Goal: Task Accomplishment & Management: Use online tool/utility

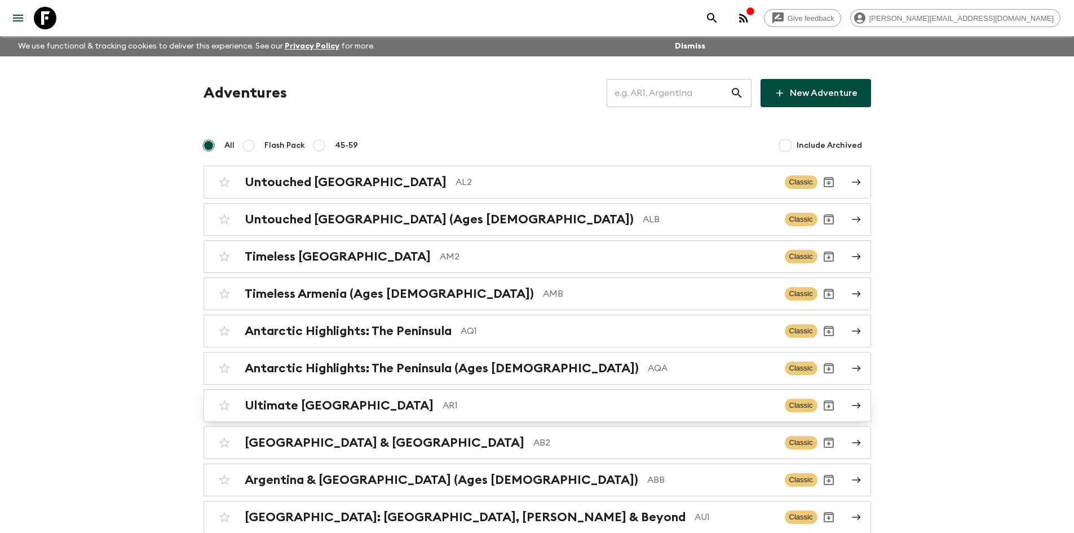
click at [433, 396] on div "Ultimate Argentina AR1 Classic" at bounding box center [515, 405] width 605 height 23
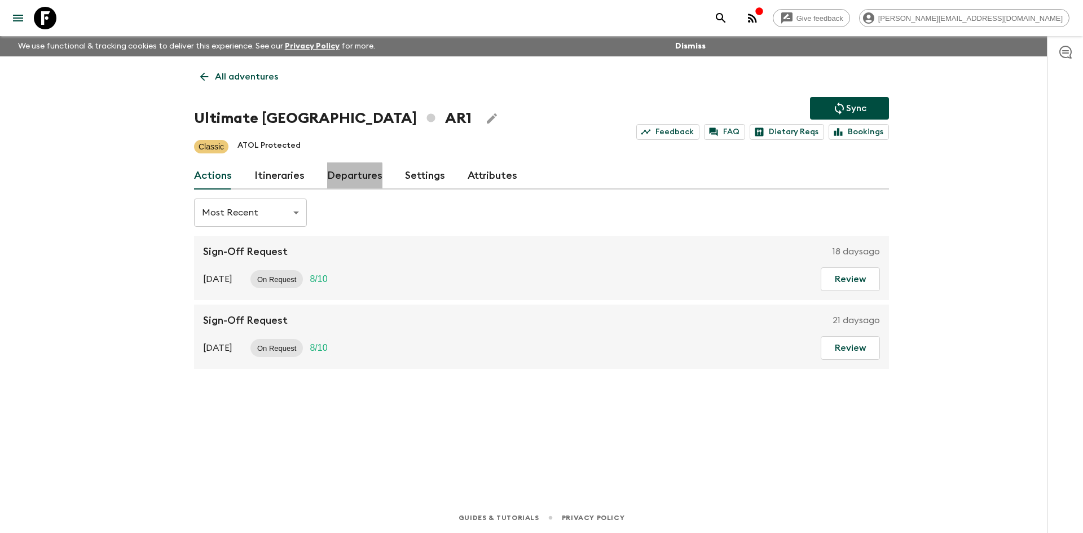
click at [337, 178] on link "Departures" at bounding box center [354, 175] width 55 height 27
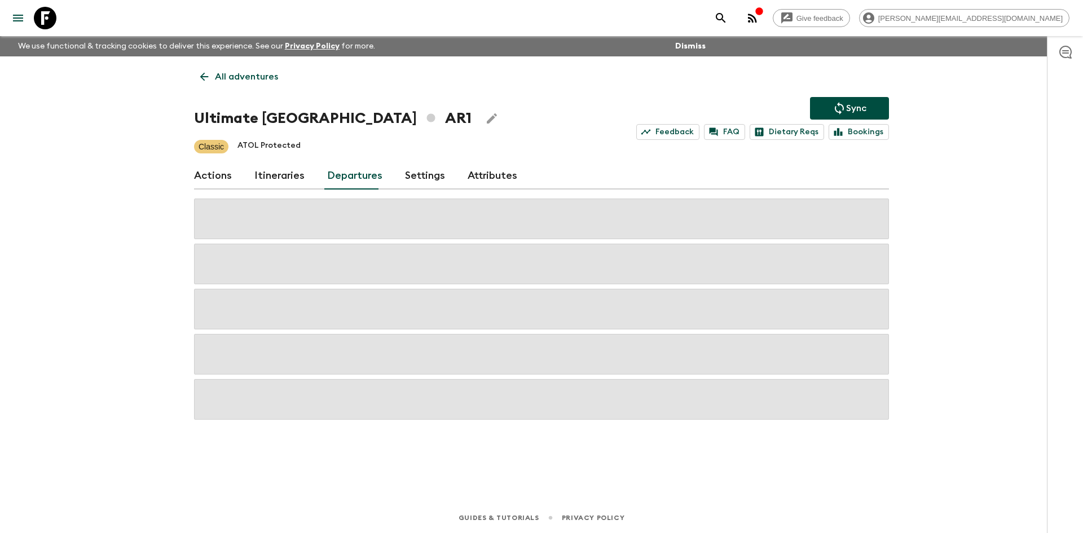
click at [277, 180] on link "Itineraries" at bounding box center [279, 175] width 50 height 27
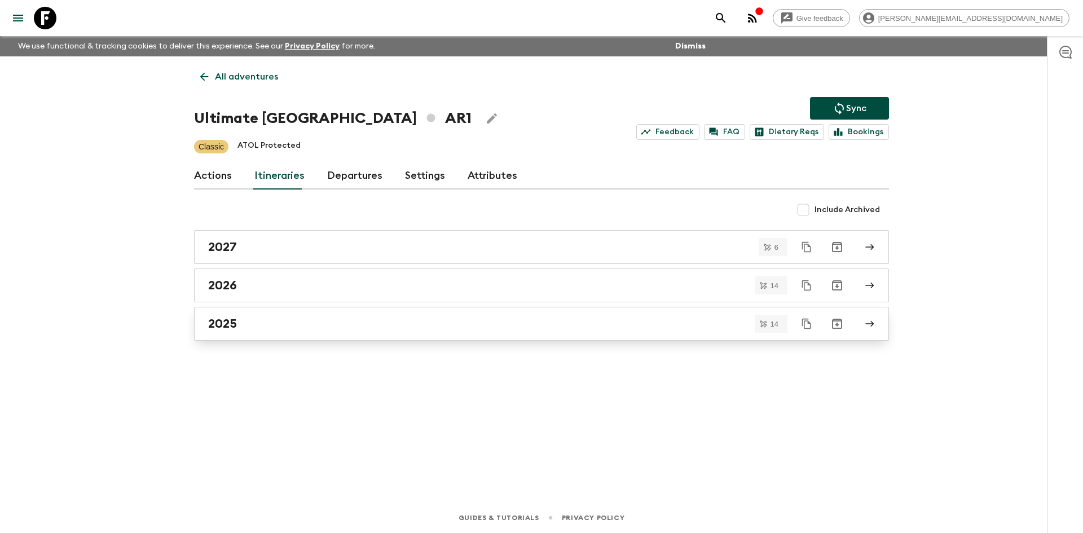
click at [221, 331] on link "2025" at bounding box center [541, 324] width 695 height 34
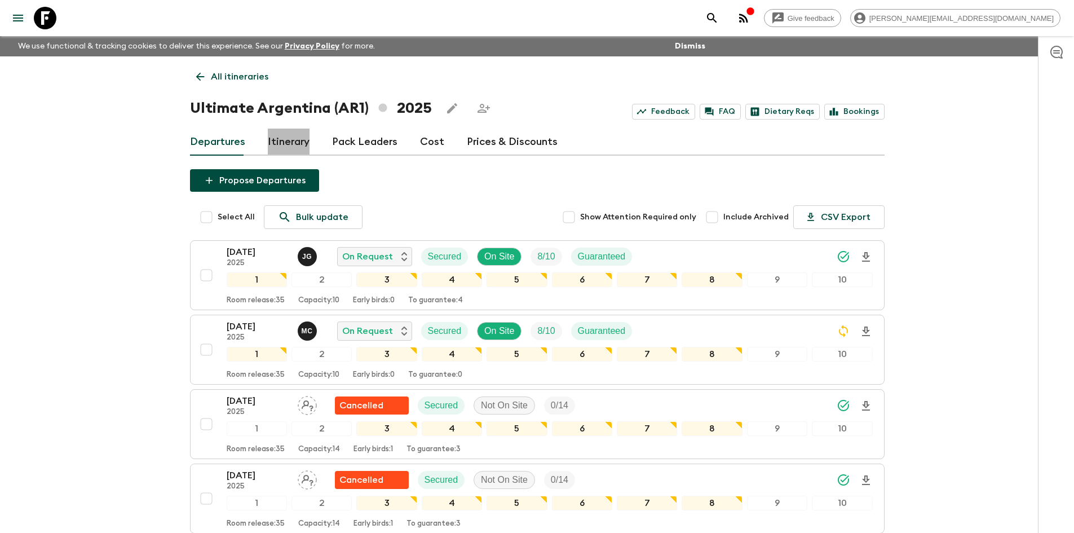
click at [302, 141] on link "Itinerary" at bounding box center [289, 142] width 42 height 27
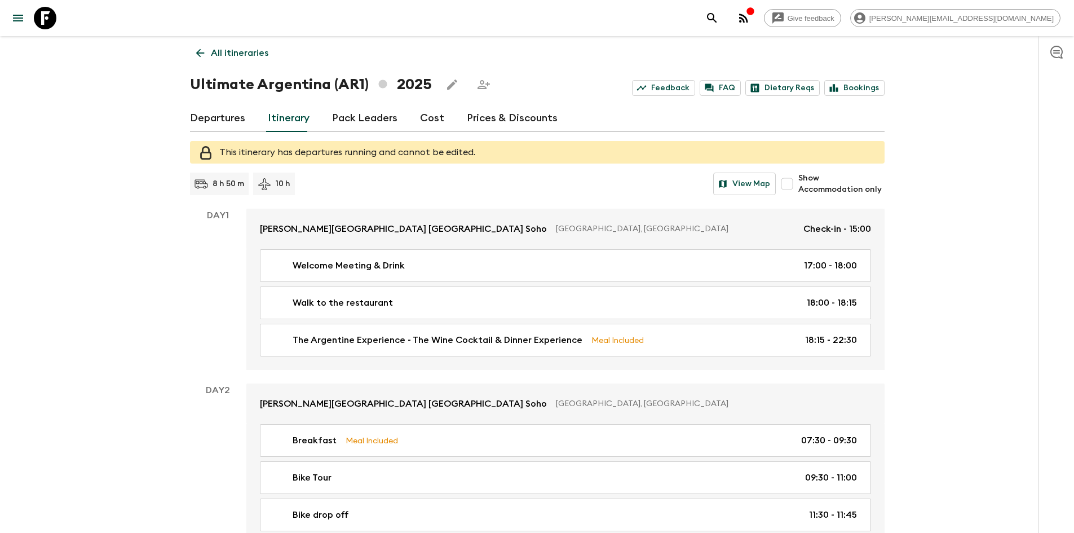
scroll to position [23, 0]
click at [199, 55] on icon at bounding box center [200, 53] width 12 height 12
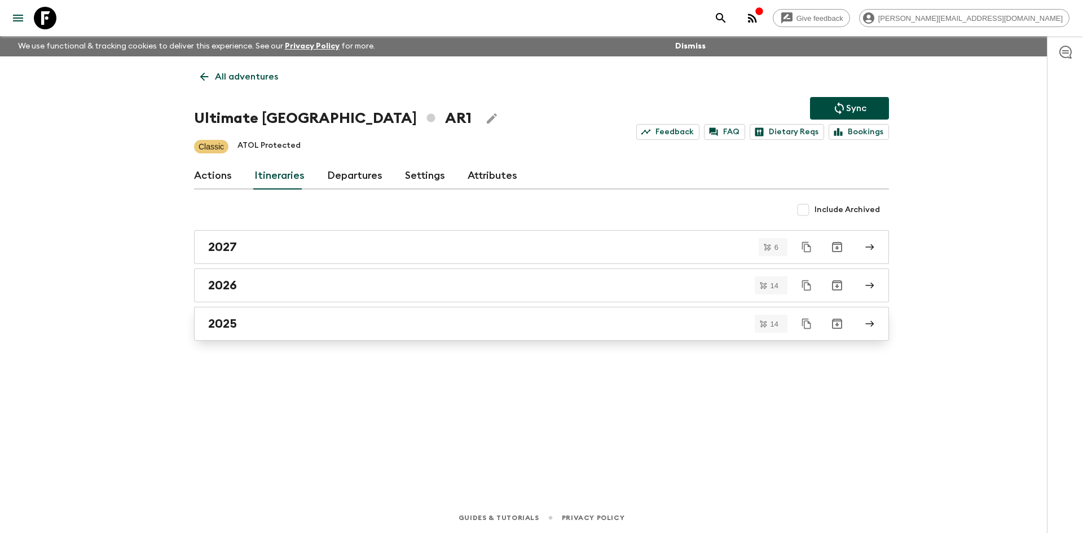
click at [253, 317] on div "2025" at bounding box center [530, 323] width 645 height 15
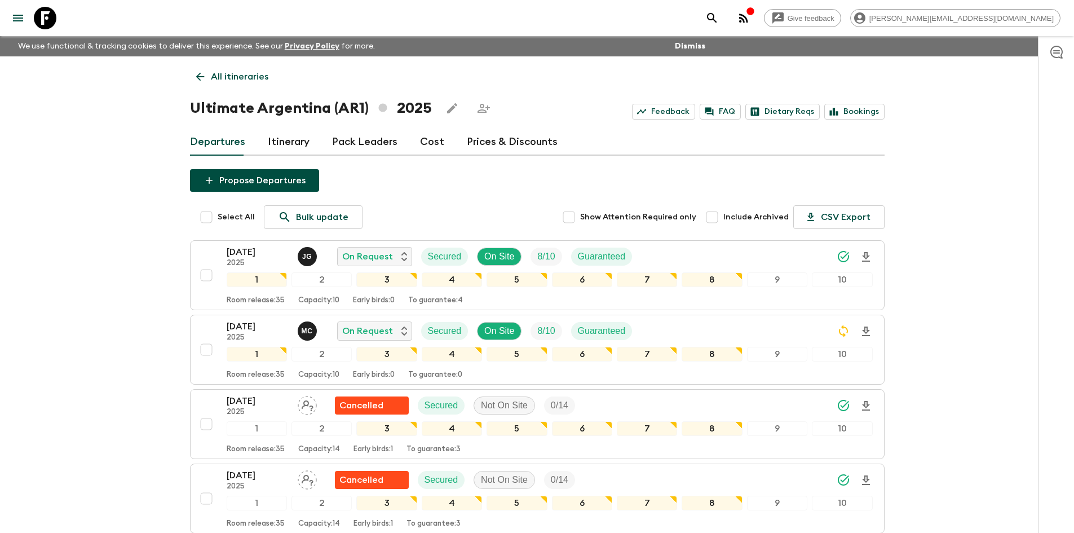
click at [287, 140] on link "Itinerary" at bounding box center [289, 142] width 42 height 27
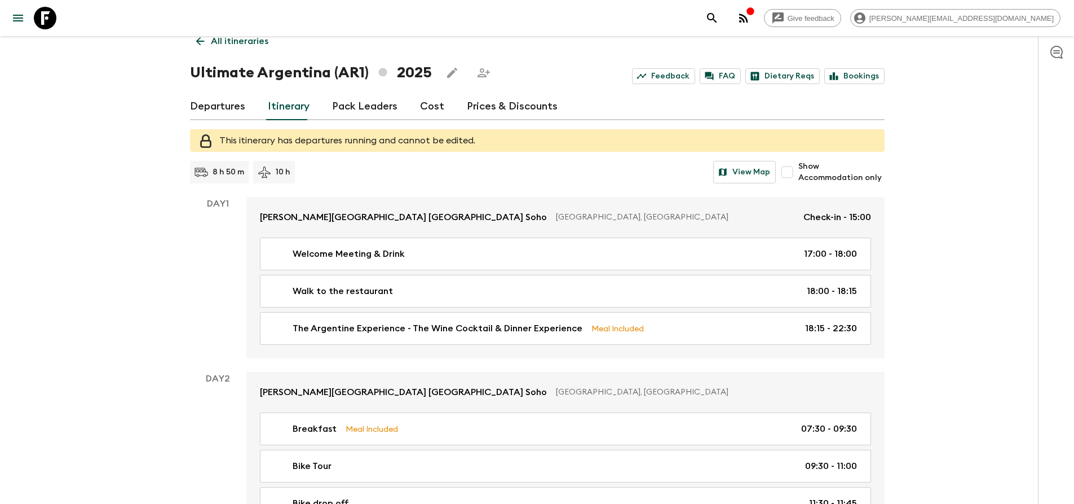
scroll to position [36, 0]
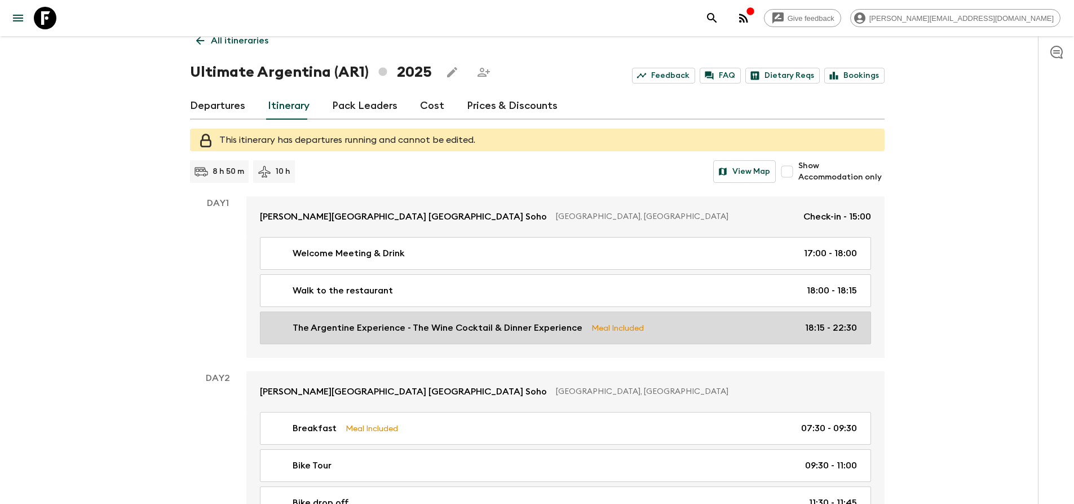
click at [388, 320] on link "The Argentine Experience - The Wine Cocktail & Dinner Experience Meal Included …" at bounding box center [565, 327] width 611 height 33
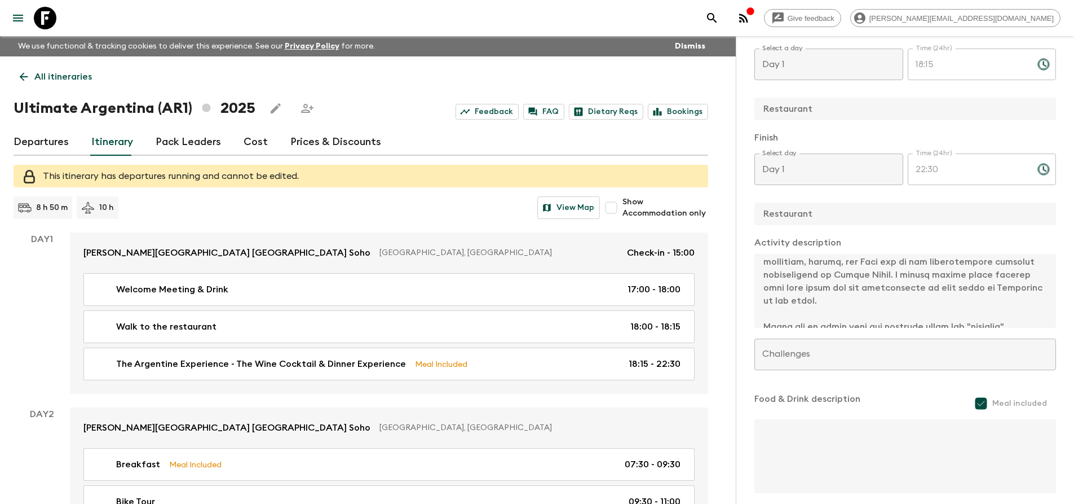
click at [37, 74] on p "All itineraries" at bounding box center [63, 77] width 58 height 14
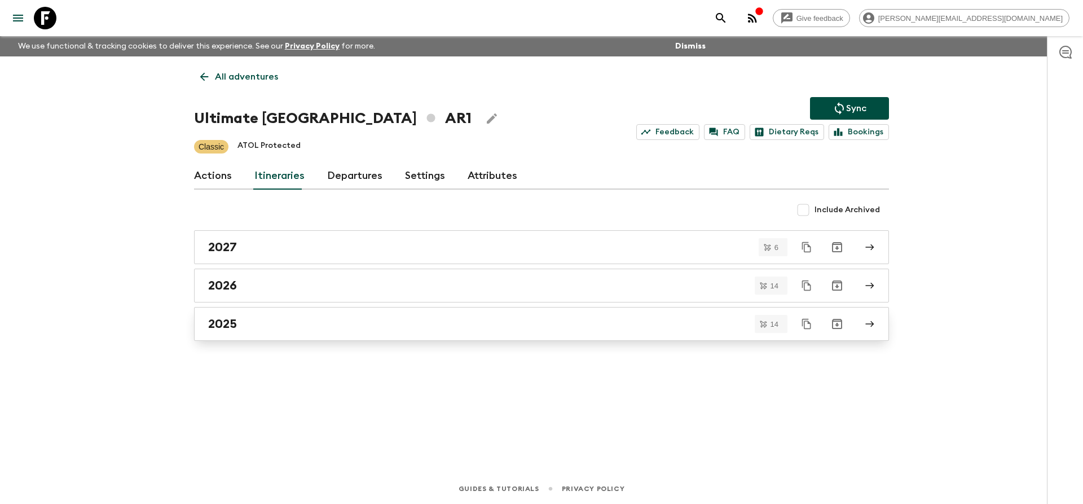
click at [231, 327] on h2 "2025" at bounding box center [222, 323] width 29 height 15
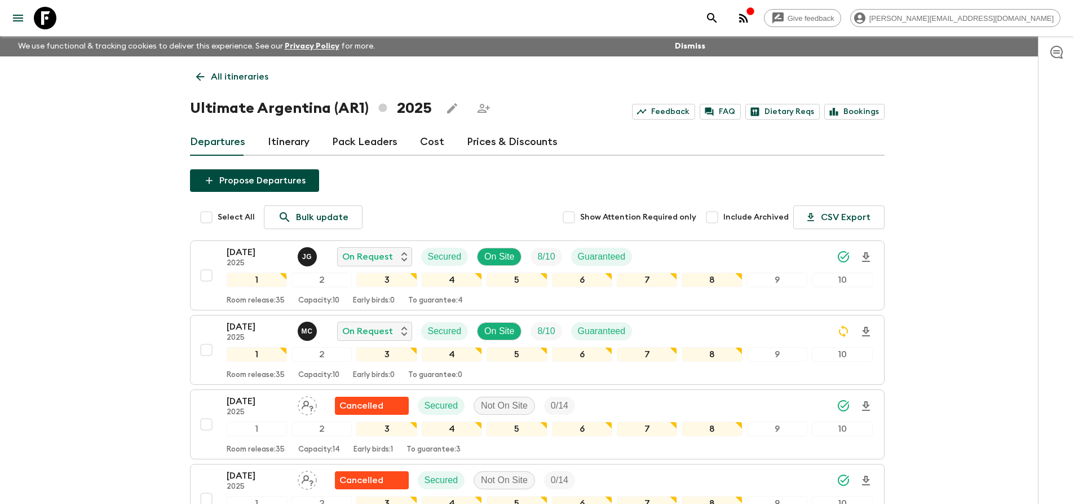
click at [289, 148] on link "Itinerary" at bounding box center [289, 142] width 42 height 27
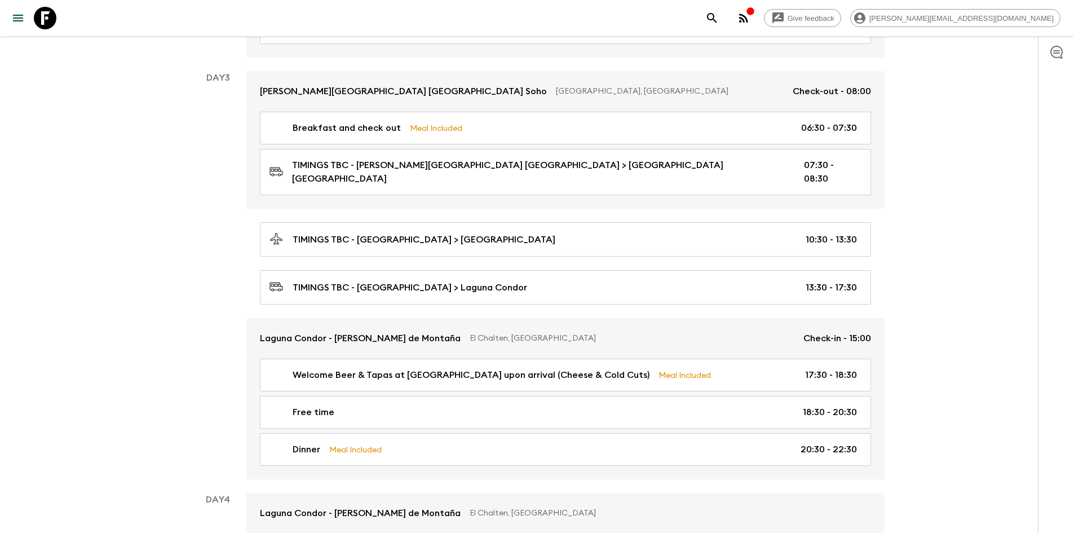
scroll to position [737, 0]
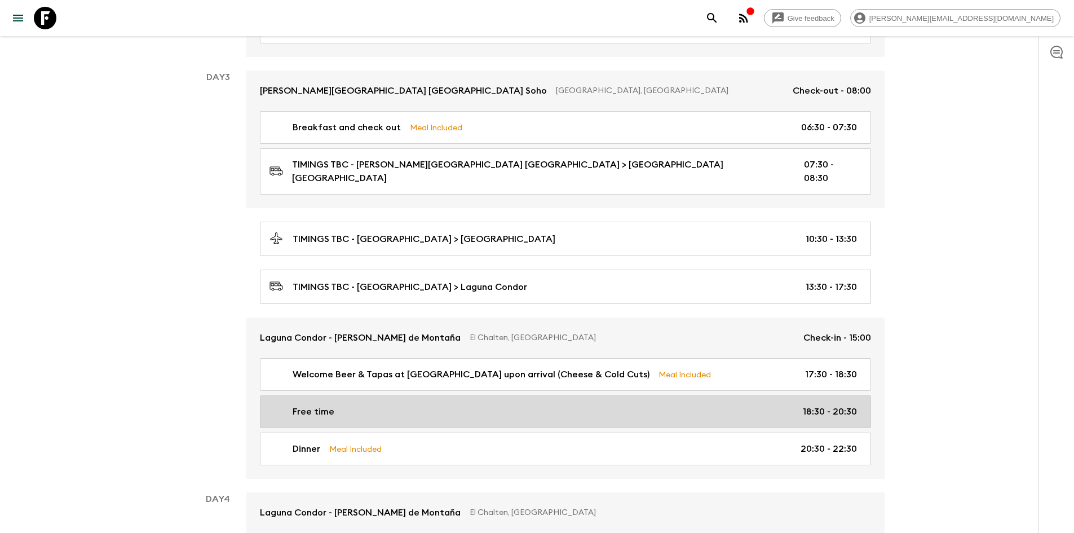
click at [338, 405] on div "Free time 18:30 - 20:30" at bounding box center [564, 412] width 588 height 14
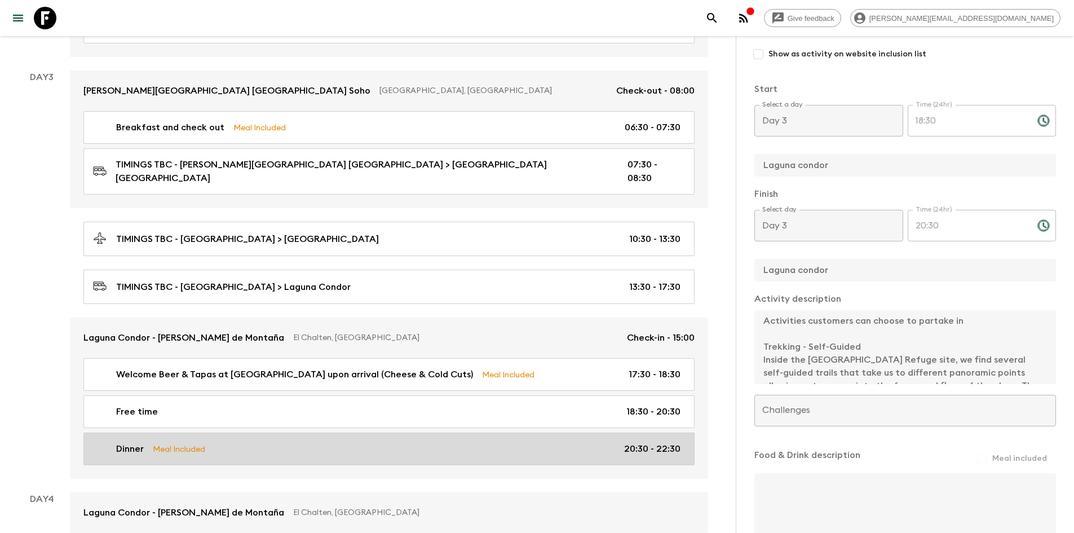
click at [293, 448] on link "Dinner Meal Included 20:30 - 22:30" at bounding box center [388, 449] width 611 height 33
type input "Dinner"
type input "Laguna Condor"
checkbox input "true"
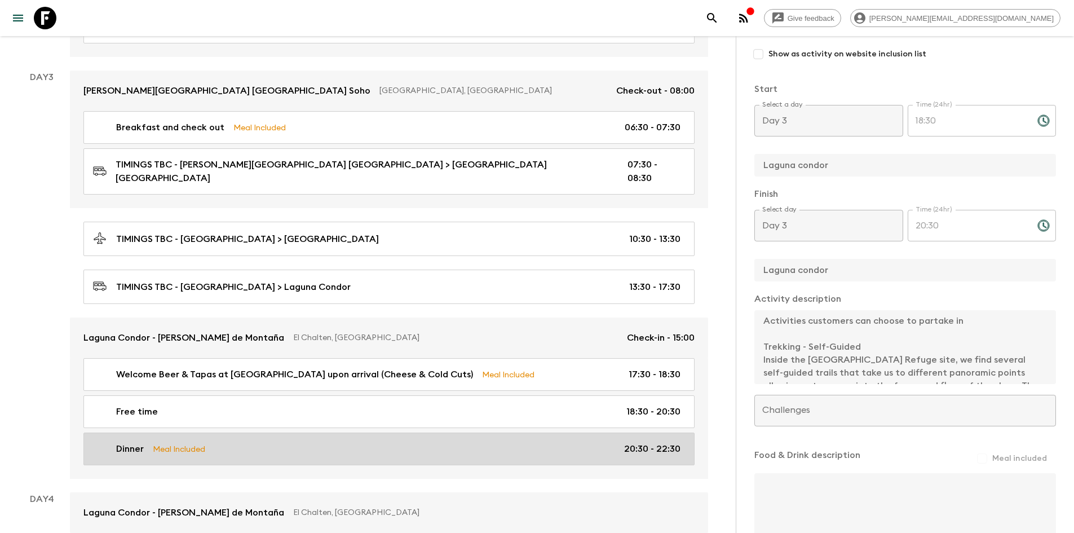
type textarea "Set menu TBD + 1 bottle of wine for every 4 guests (1/4 bottle each) or 1 pint …"
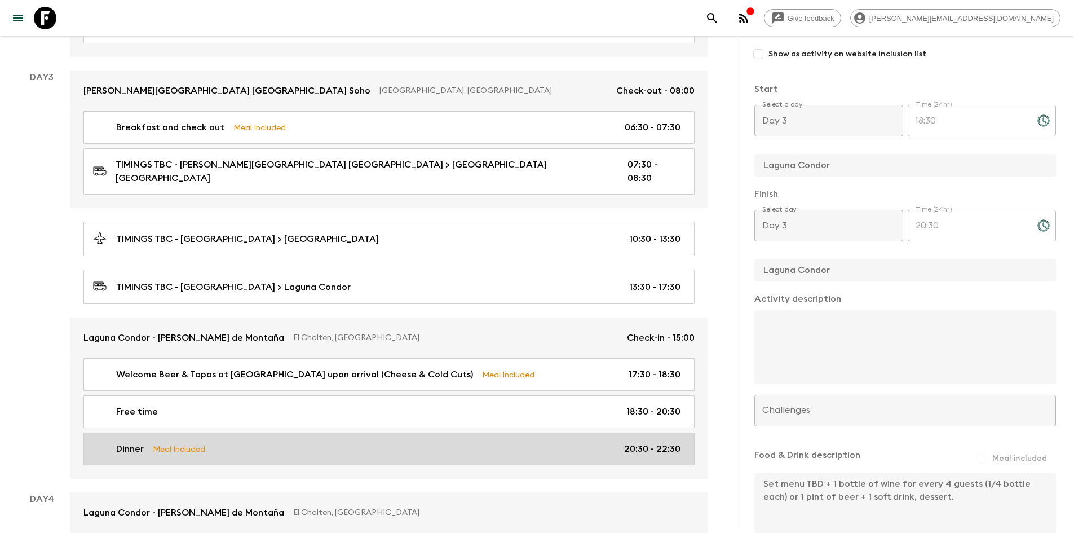
type input "20:30"
type input "22:30"
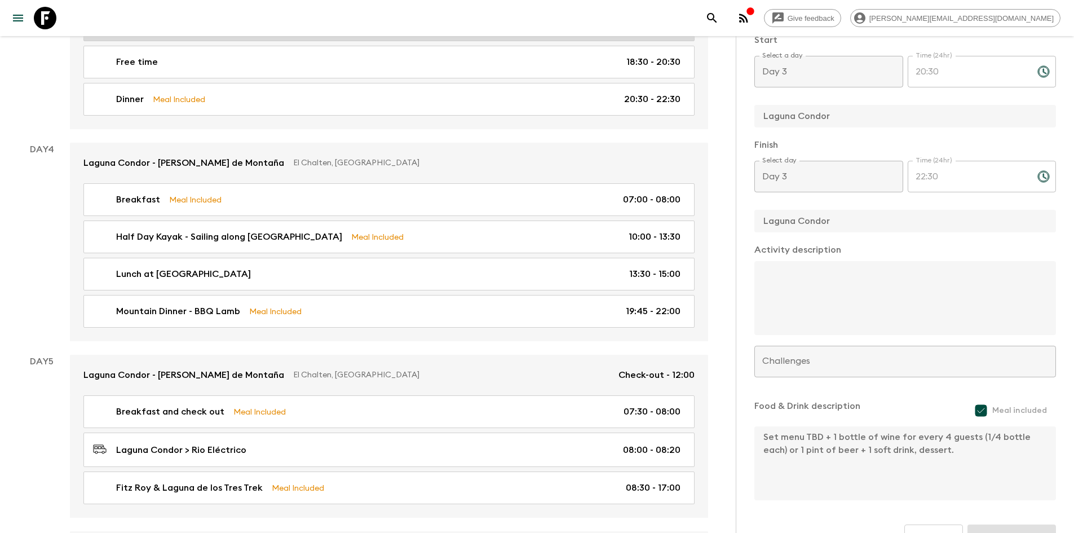
scroll to position [1087, 0]
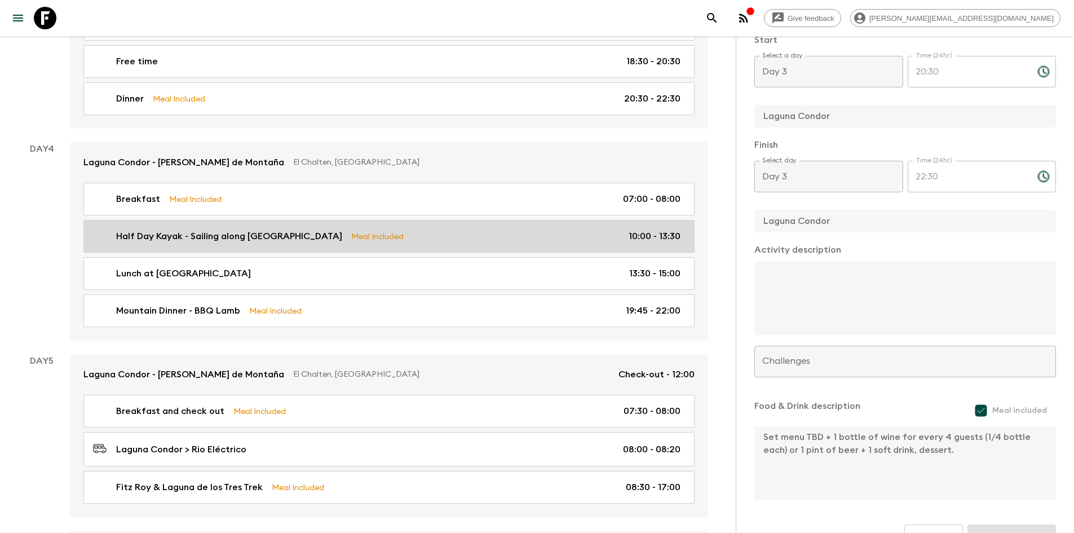
click at [230, 230] on p "Half Day Kayak - Sailing along [GEOGRAPHIC_DATA]" at bounding box center [229, 237] width 226 height 14
type input "Half Day Kayak - Sailing along [GEOGRAPHIC_DATA]"
checkbox input "true"
type input "Laguna Condor"
type input "Bonanza Camp"
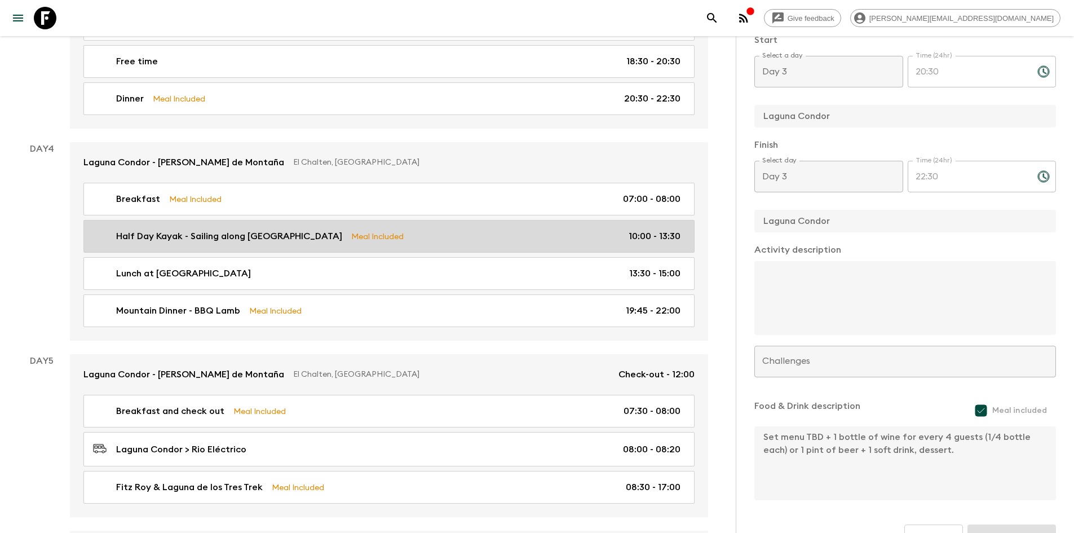
type textarea "Difficulty: Low - 1.5 hours in the water, 4 hours in total, 10 km of route. Inc…"
type textarea "Picnic Lunch at [GEOGRAPHIC_DATA]: Menu TBD."
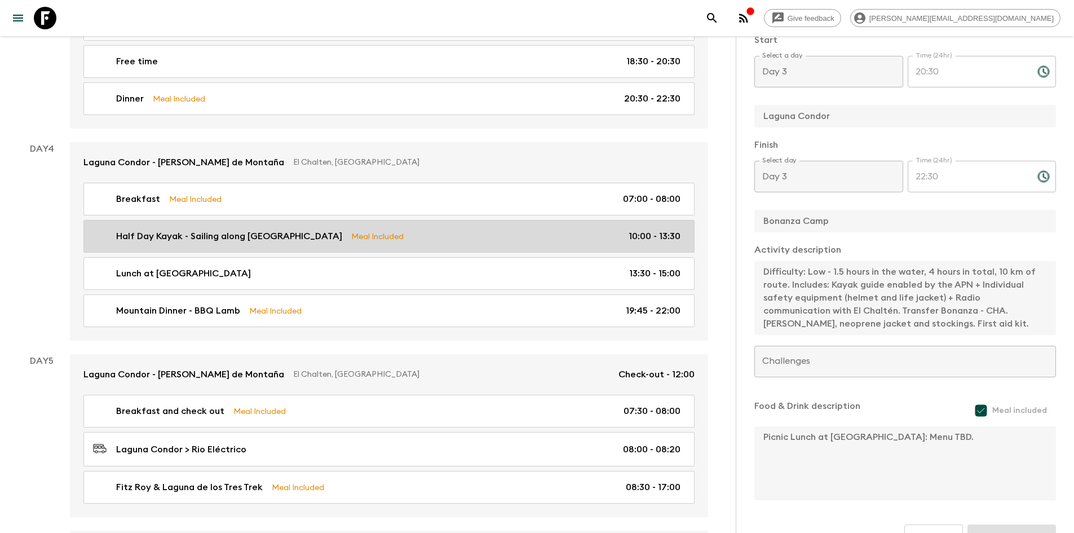
type input "Day 4"
type input "10:00"
type input "Day 4"
type input "13:30"
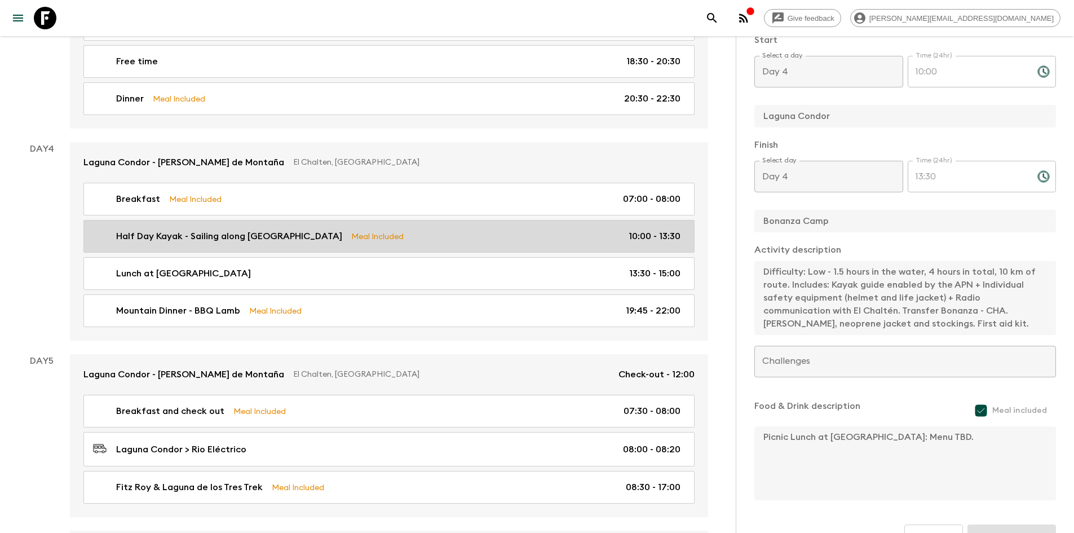
click at [200, 230] on p "Half Day Kayak - Sailing along [GEOGRAPHIC_DATA]" at bounding box center [229, 237] width 226 height 14
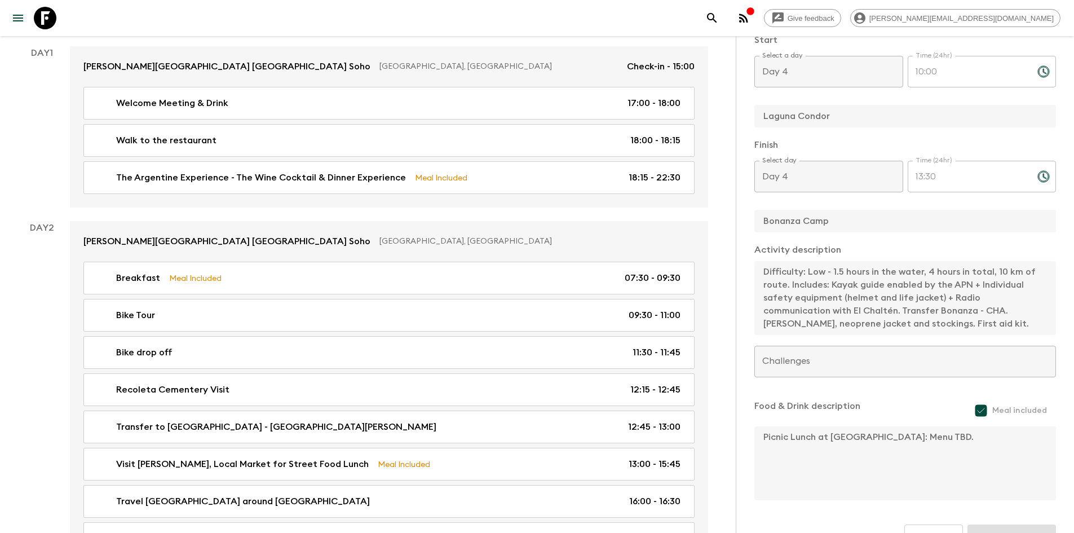
scroll to position [0, 0]
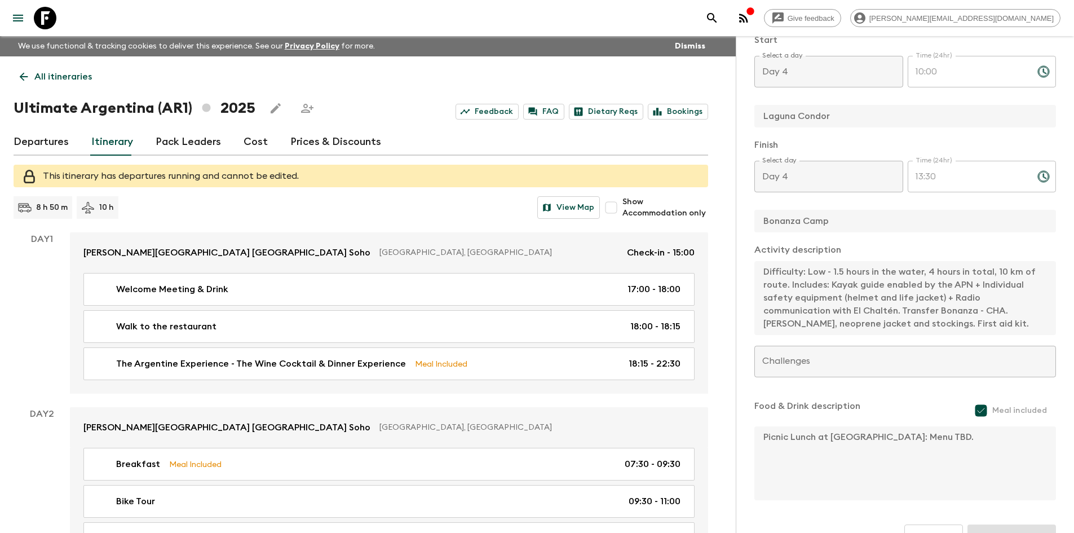
click at [33, 74] on link "All itineraries" at bounding box center [56, 76] width 85 height 23
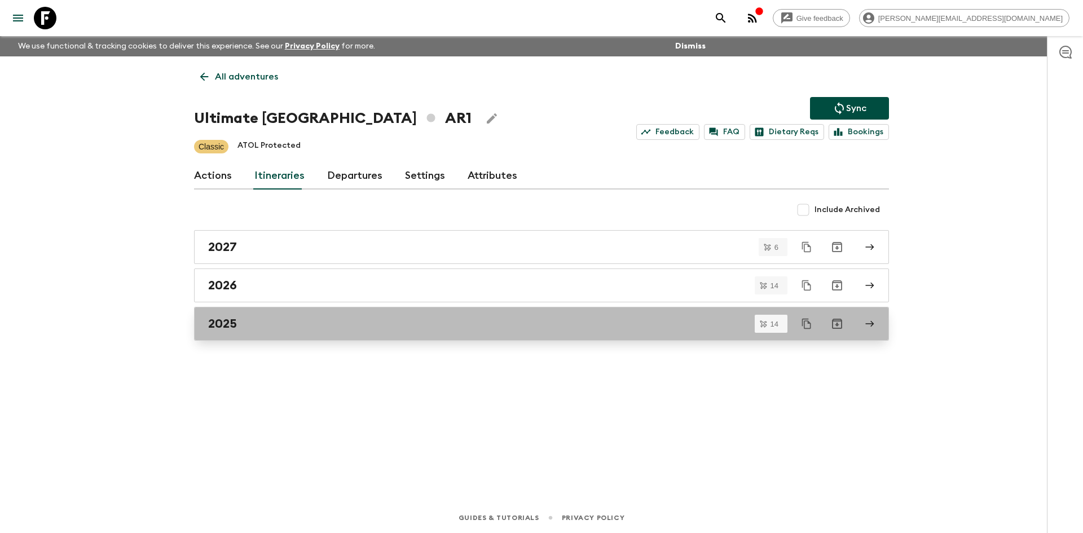
click at [431, 320] on div "2025" at bounding box center [530, 323] width 645 height 15
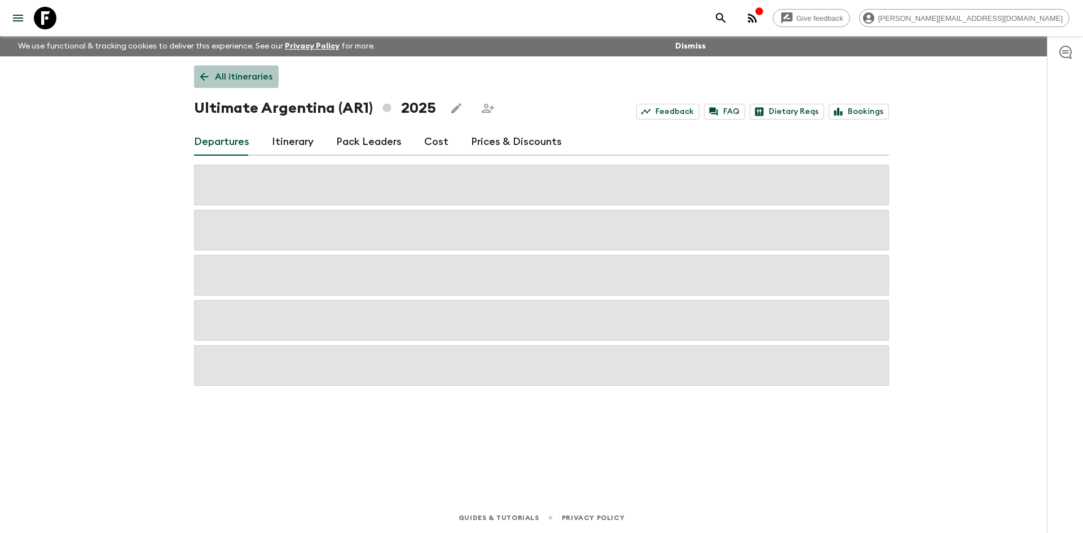
click at [204, 75] on icon at bounding box center [204, 76] width 12 height 12
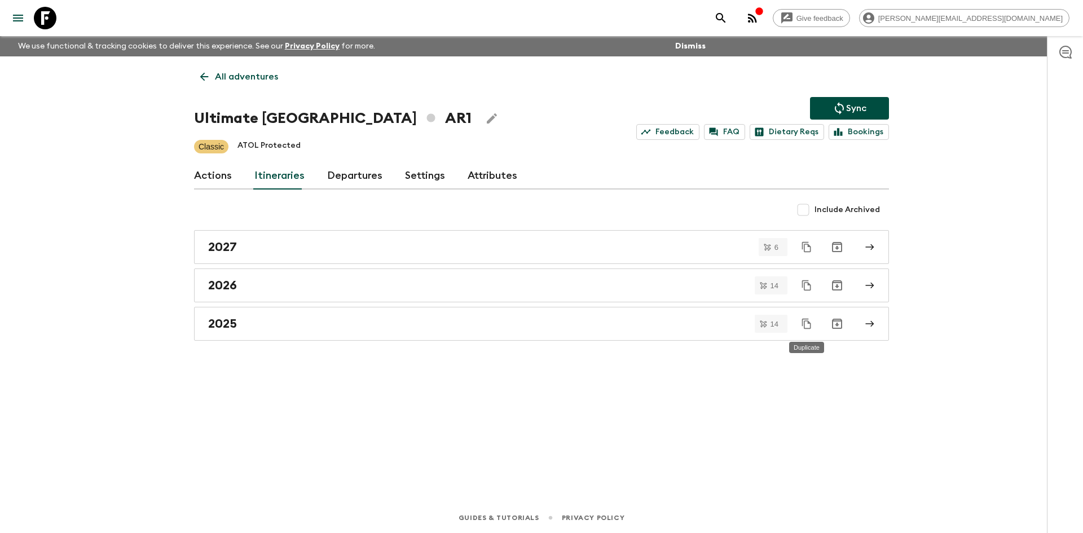
click at [804, 327] on icon "Duplicate" at bounding box center [806, 323] width 11 height 11
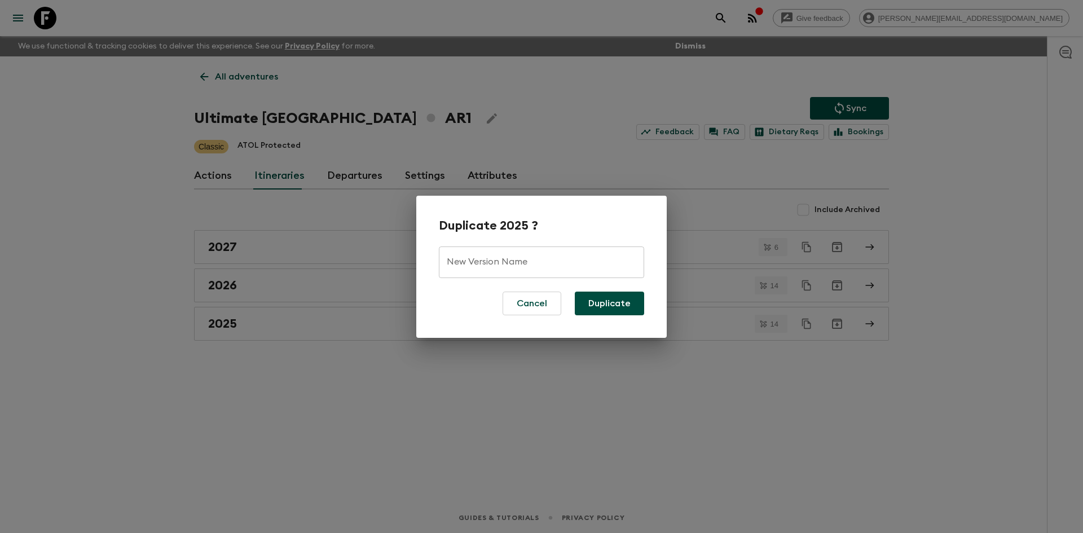
click at [503, 261] on input "New Version Name" at bounding box center [541, 262] width 205 height 32
type input "2025 - NEW"
click at [602, 304] on button "Duplicate" at bounding box center [609, 304] width 69 height 24
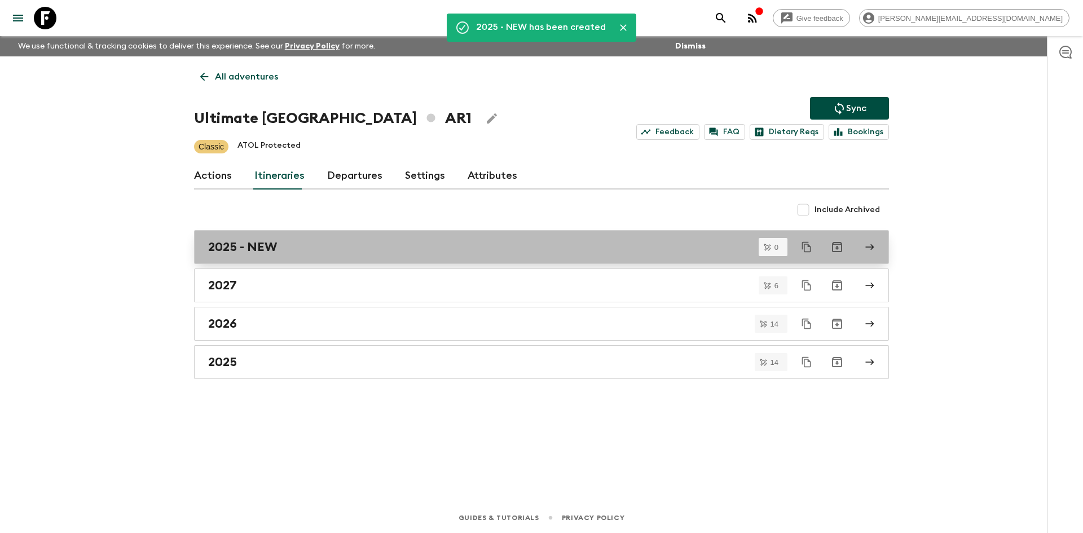
click at [325, 247] on div "2025 - NEW" at bounding box center [530, 247] width 645 height 15
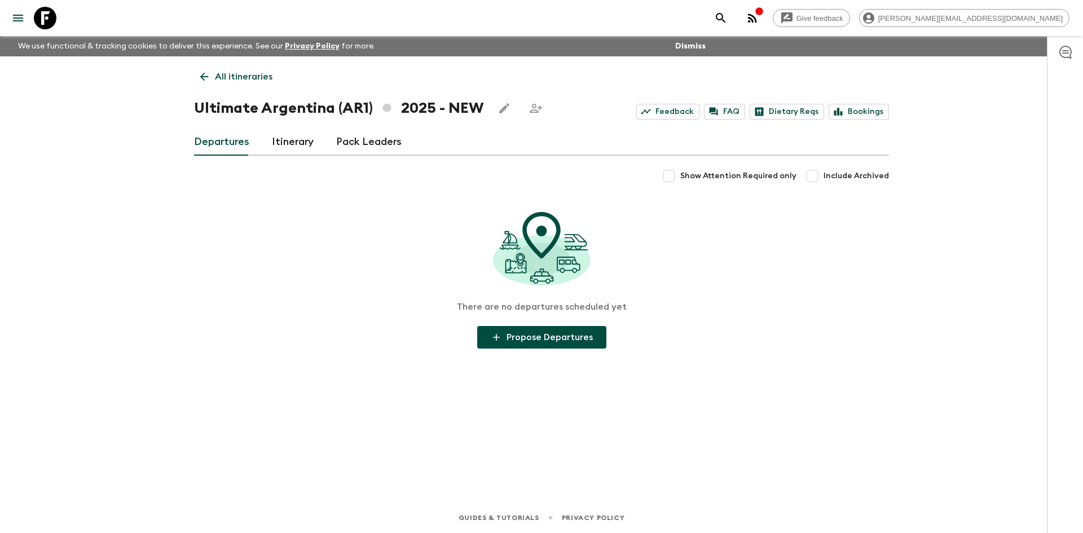
click at [289, 139] on link "Itinerary" at bounding box center [293, 142] width 42 height 27
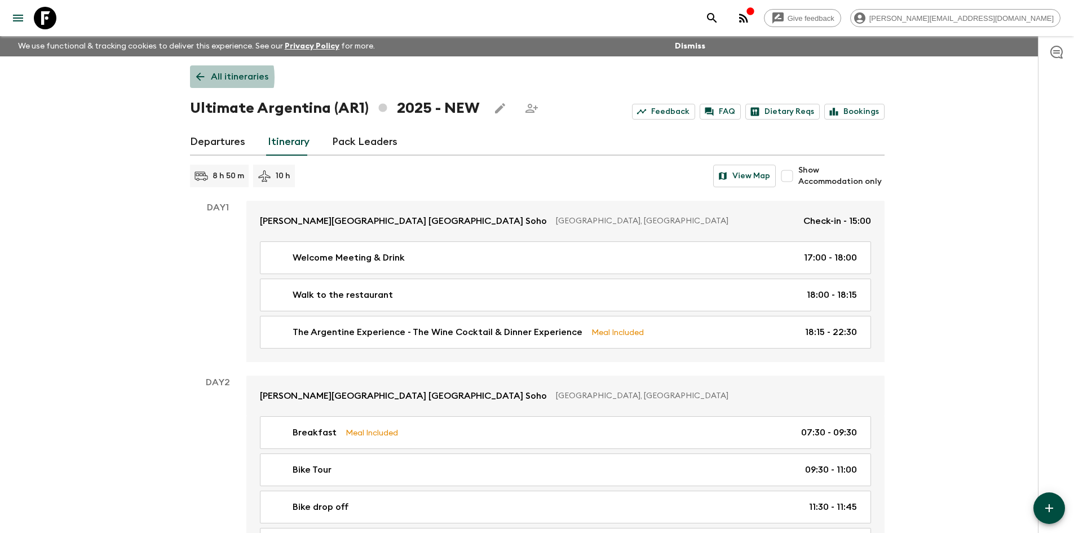
click at [201, 77] on icon at bounding box center [200, 76] width 12 height 12
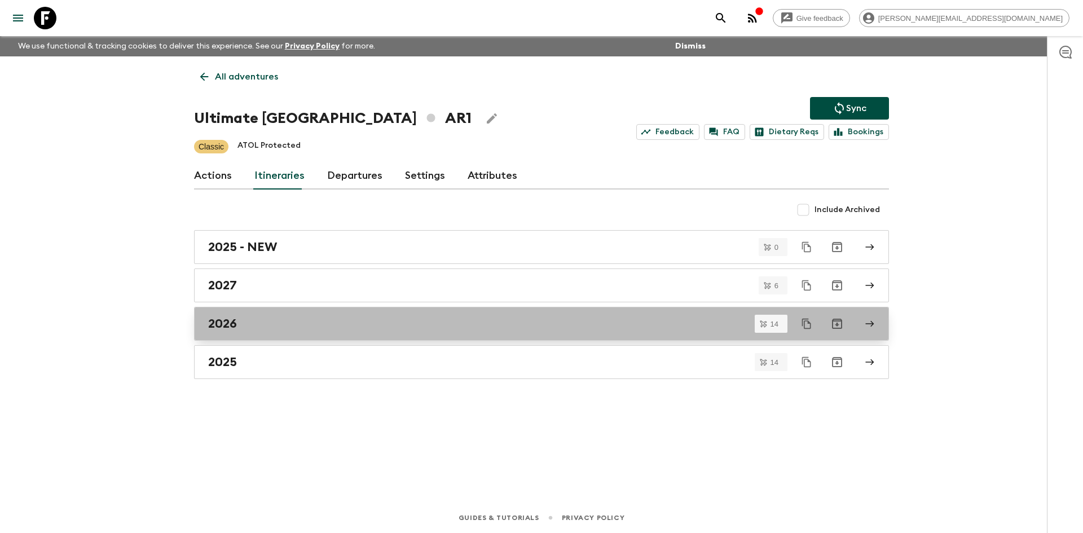
click at [301, 318] on div "2026" at bounding box center [530, 323] width 645 height 15
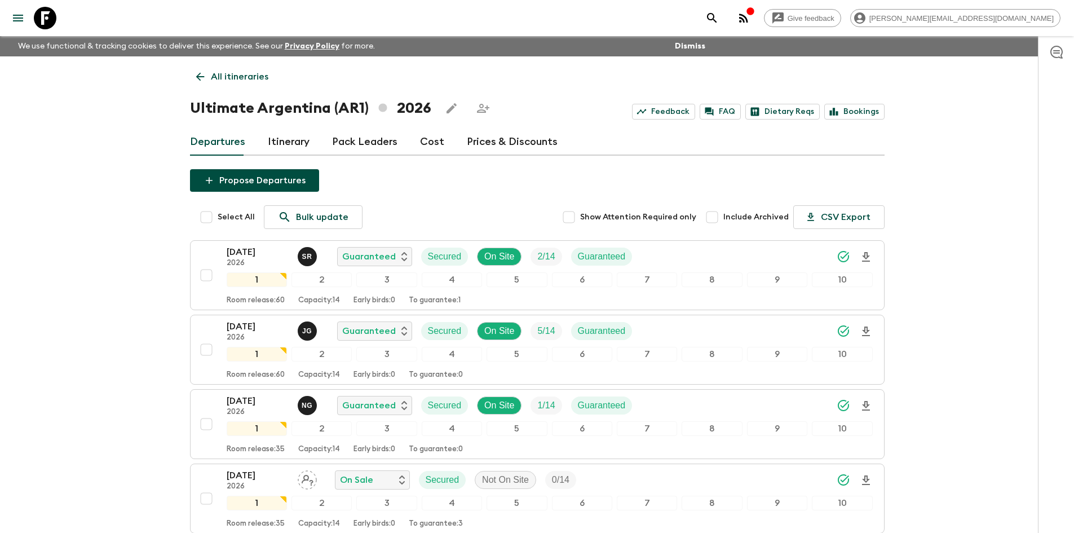
click at [283, 133] on link "Itinerary" at bounding box center [289, 142] width 42 height 27
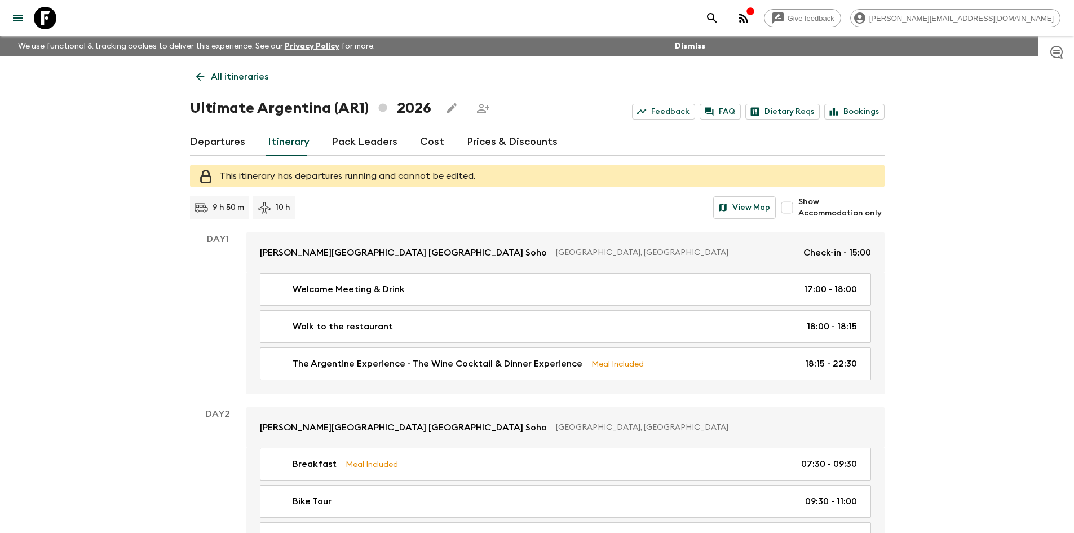
click at [196, 77] on icon at bounding box center [200, 76] width 12 height 12
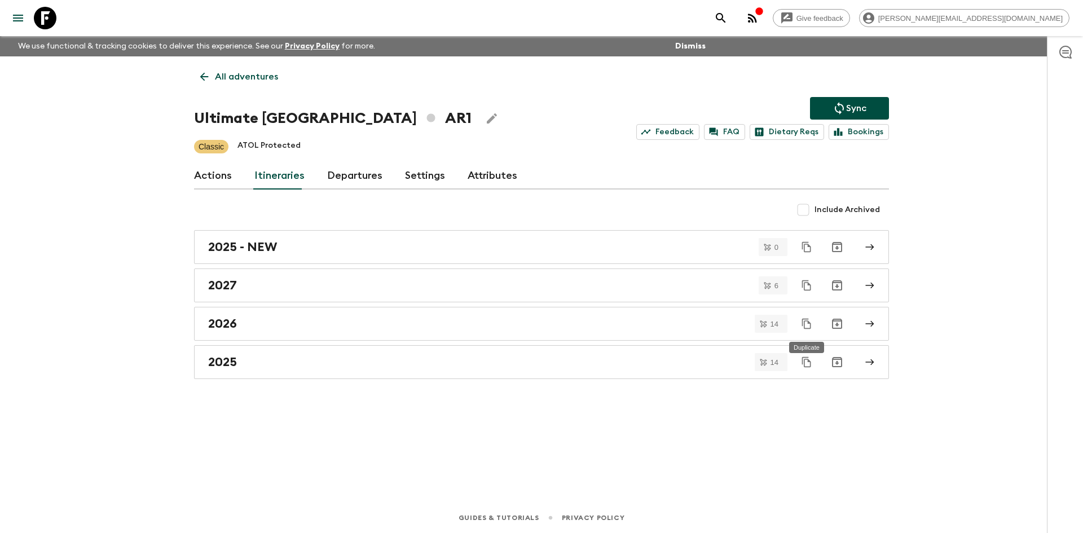
click at [806, 327] on icon "Duplicate" at bounding box center [806, 323] width 11 height 11
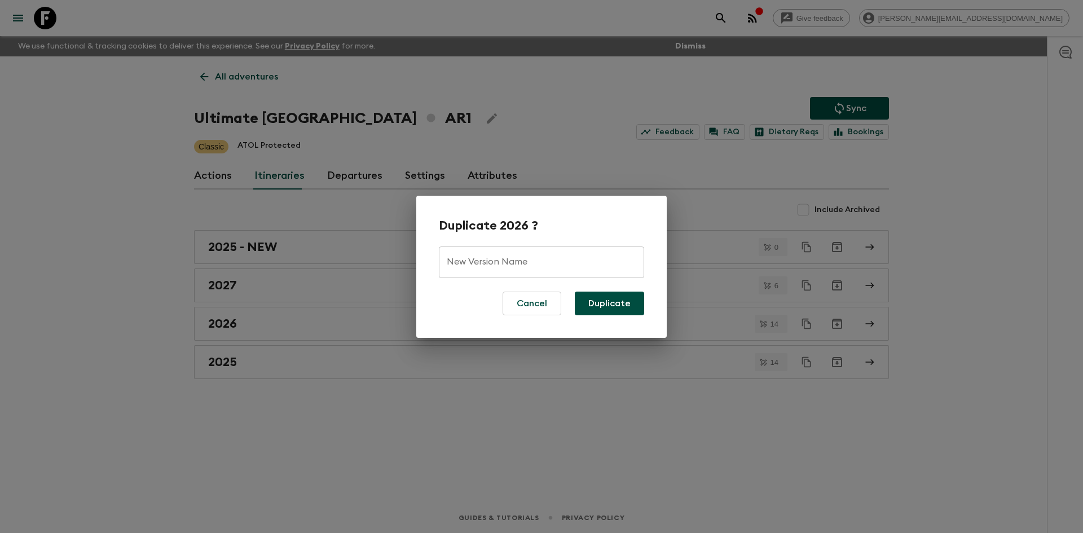
click at [525, 259] on input "New Version Name" at bounding box center [541, 262] width 205 height 32
type input "2026 - NEW"
click at [598, 301] on button "Duplicate" at bounding box center [609, 304] width 69 height 24
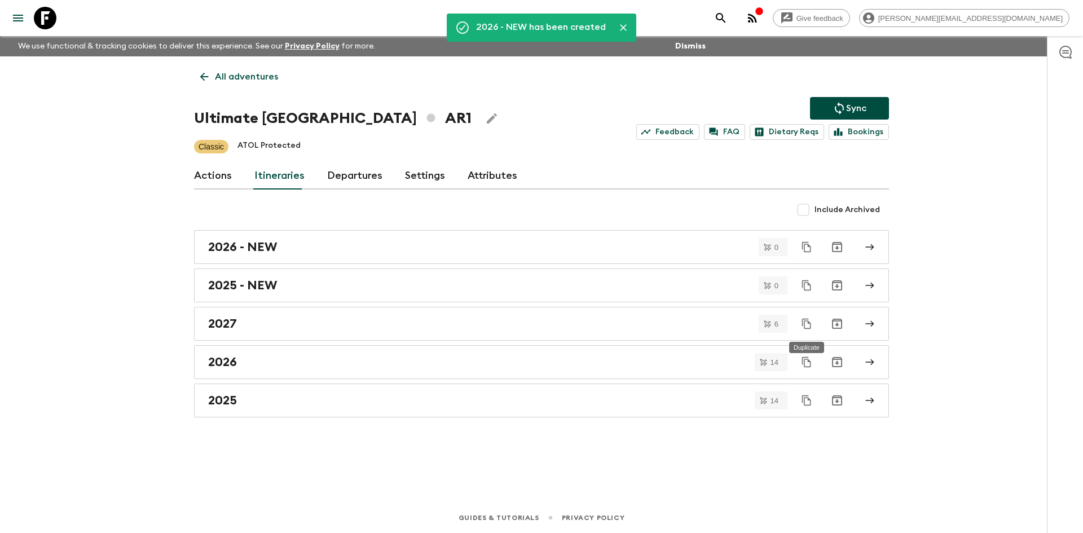
click at [803, 328] on icon "Duplicate" at bounding box center [806, 323] width 11 height 11
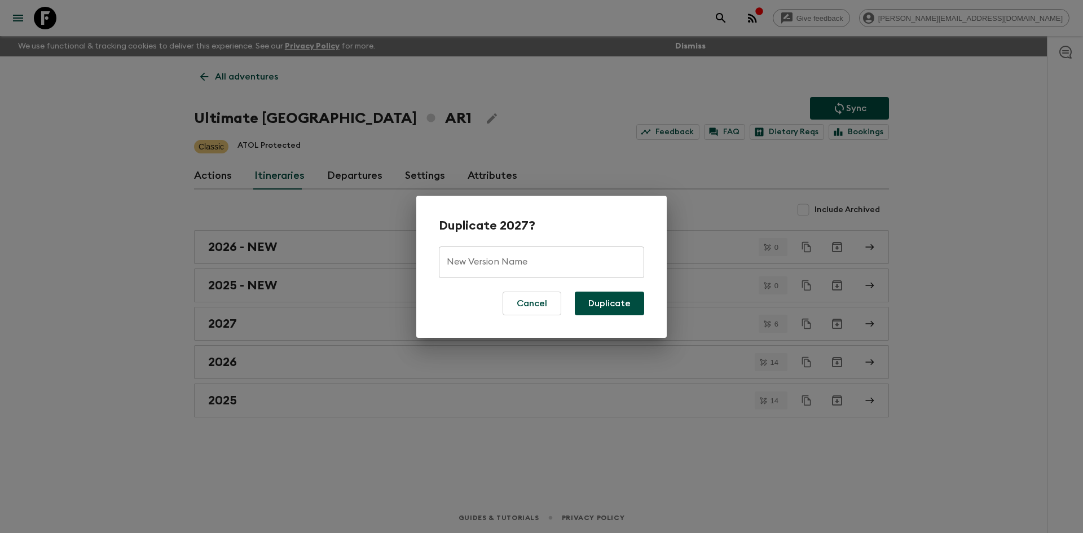
click at [601, 264] on input "New Version Name" at bounding box center [541, 262] width 205 height 32
type input "2027 - NEW"
click at [610, 301] on button "Duplicate" at bounding box center [609, 304] width 69 height 24
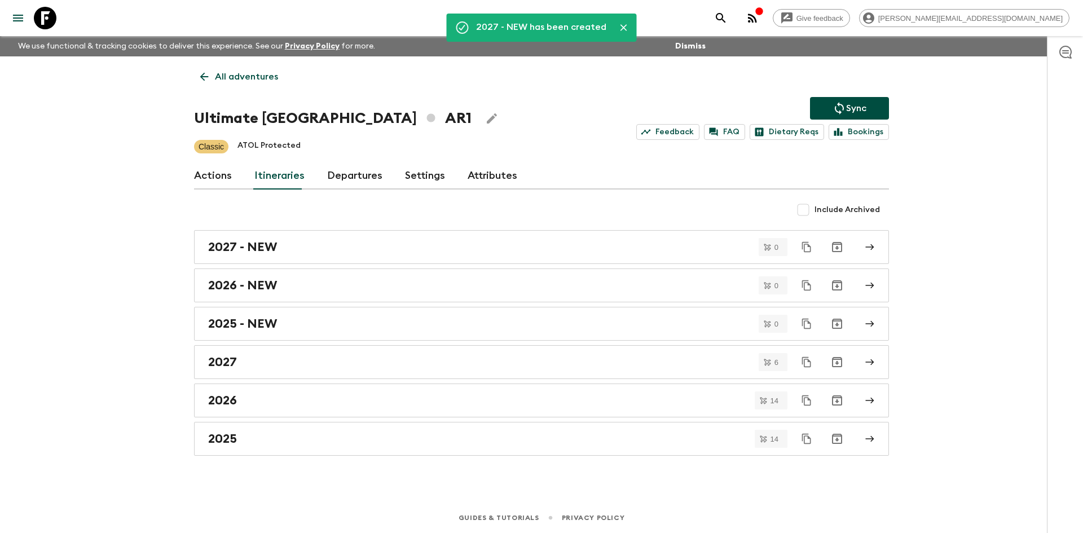
click at [178, 344] on div "Give feedback [PERSON_NAME][EMAIL_ADDRESS][DOMAIN_NAME] We use functional & tra…" at bounding box center [541, 266] width 1083 height 533
